Goal: Obtain resource: Download file/media

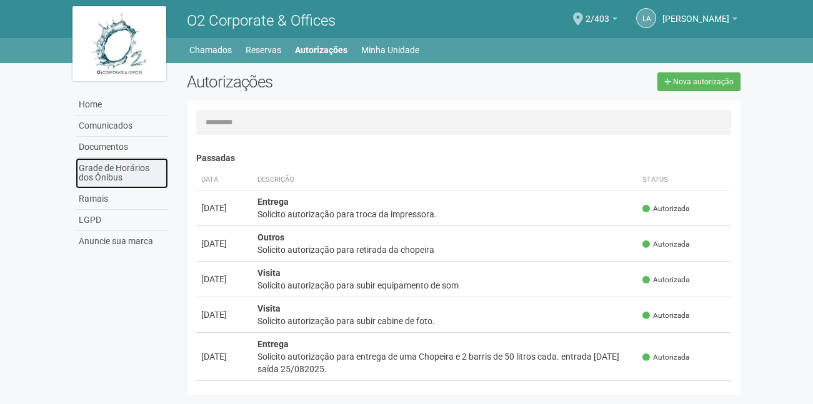
click at [146, 174] on link "Grade de Horários dos Ônibus" at bounding box center [122, 173] width 92 height 31
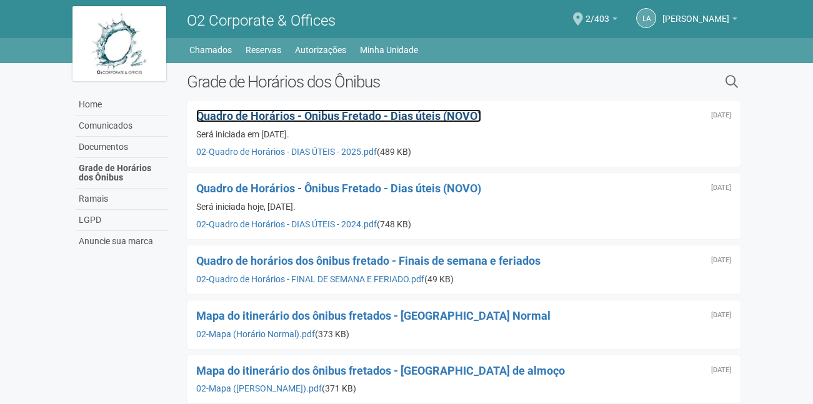
click at [337, 111] on span "Quadro de Horários - Ônibus Fretado - Dias úteis (NOVO)" at bounding box center [338, 115] width 285 height 13
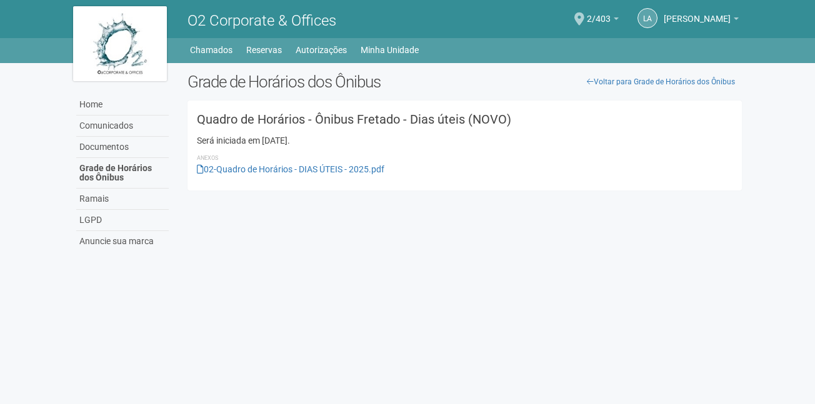
click at [274, 163] on li "Anexos" at bounding box center [464, 157] width 535 height 11
click at [269, 168] on link "02-Quadro de Horários - DIAS ÚTEIS - 2025.pdf" at bounding box center [290, 169] width 187 height 10
